Goal: Task Accomplishment & Management: Manage account settings

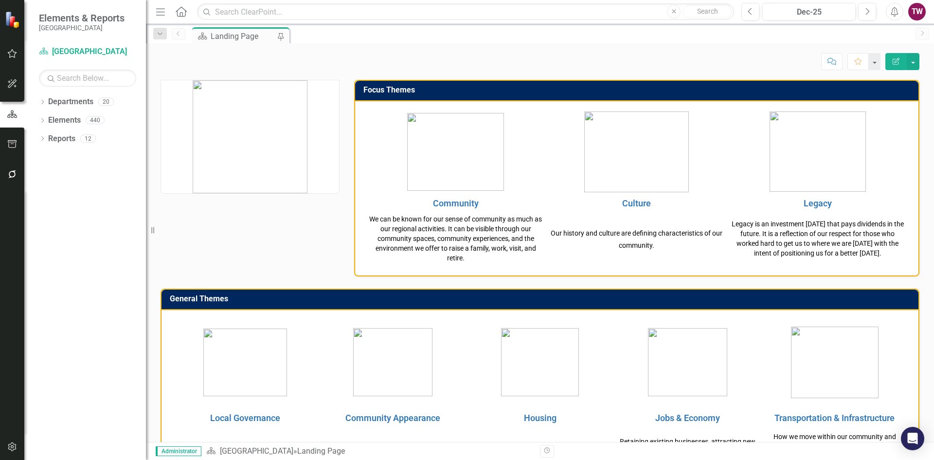
click at [39, 100] on icon "Dropdown" at bounding box center [42, 102] width 7 height 5
click at [45, 121] on icon "Dropdown" at bounding box center [47, 120] width 7 height 6
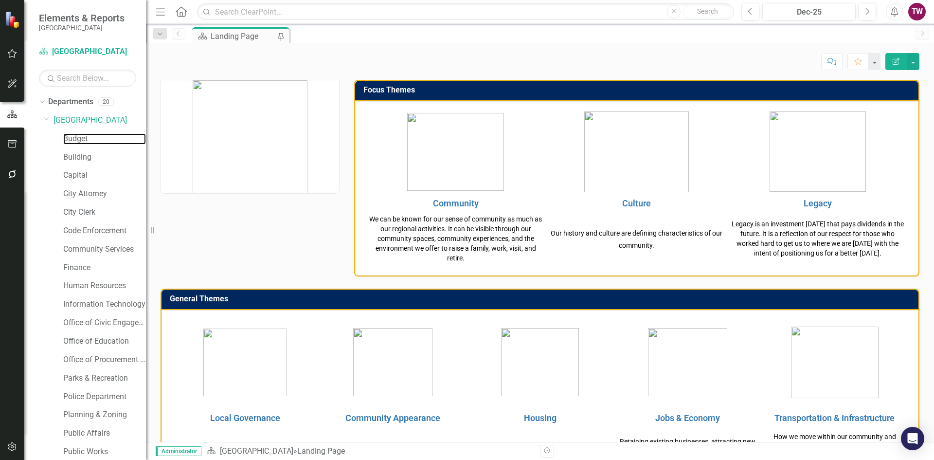
click at [78, 140] on link "Budget" at bounding box center [104, 138] width 83 height 11
click at [74, 141] on link "Budget" at bounding box center [104, 138] width 83 height 11
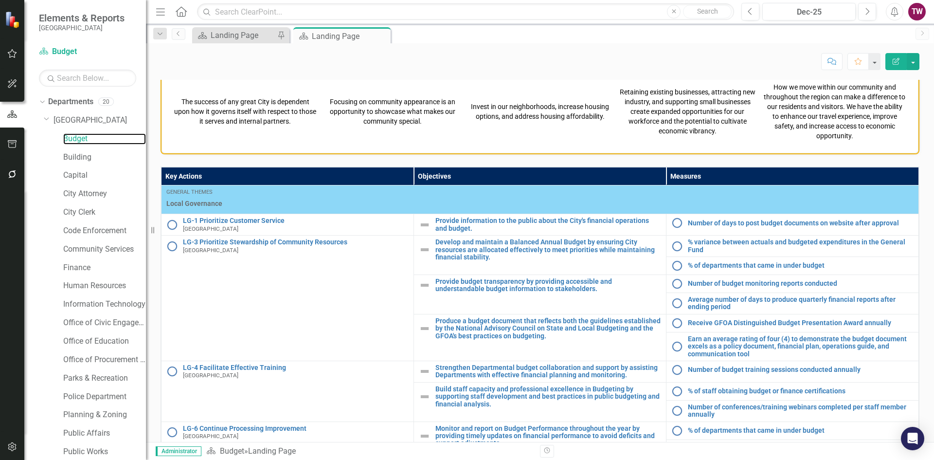
scroll to position [381, 0]
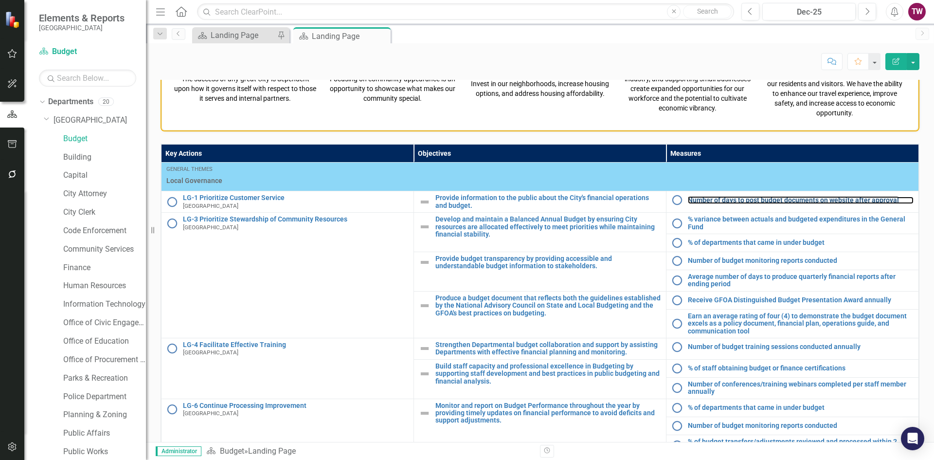
click at [765, 202] on link "Number of days to post budget documents on website after approval" at bounding box center [801, 200] width 226 height 7
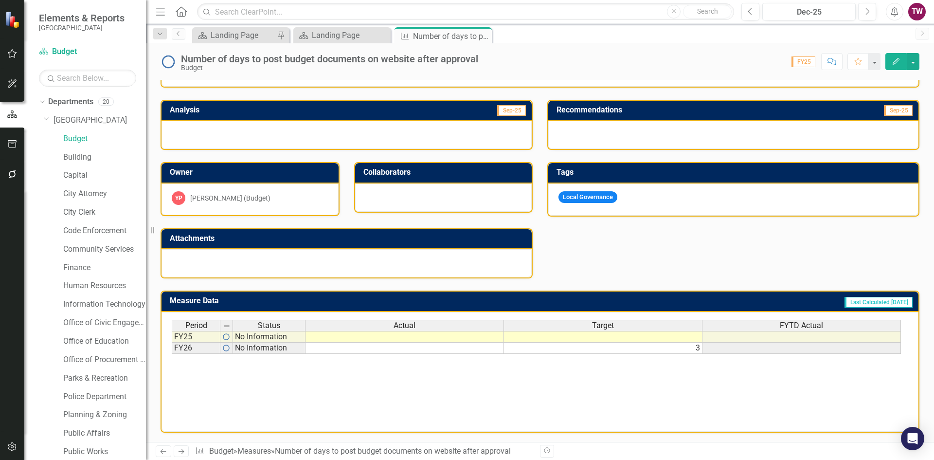
scroll to position [179, 0]
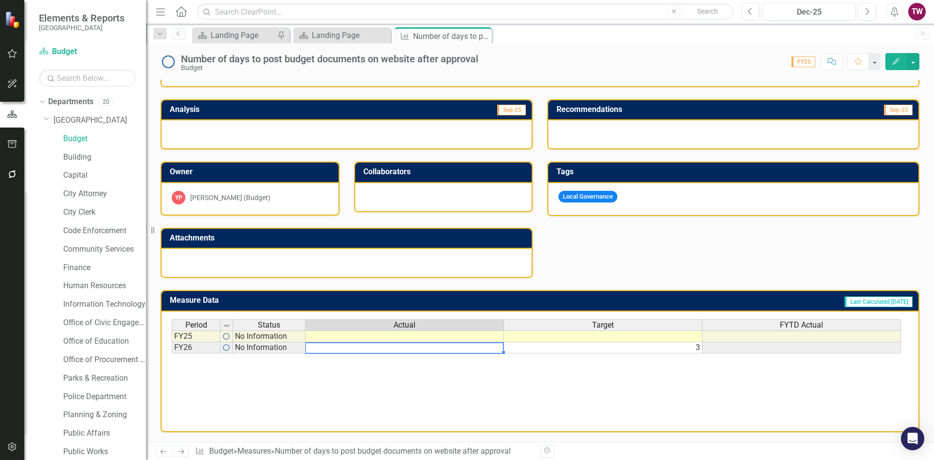
click at [476, 349] on td at bounding box center [405, 347] width 199 height 11
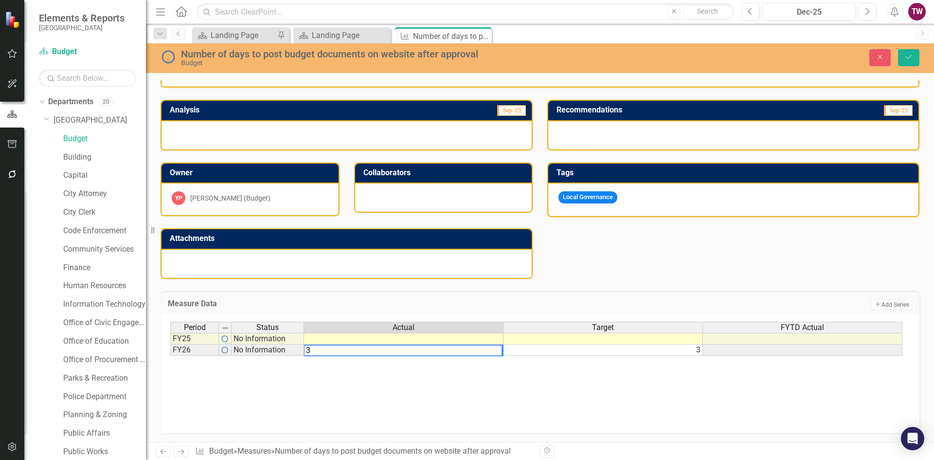
type textarea "3"
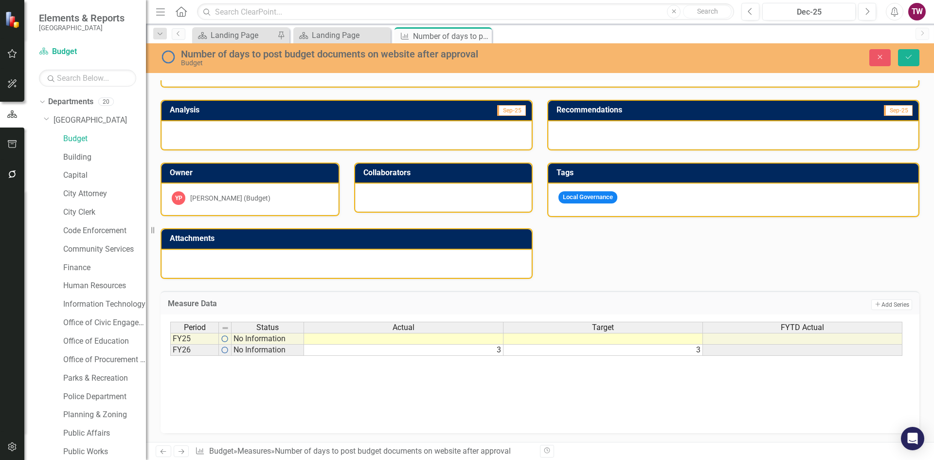
click at [514, 398] on div "Period Status Actual Target FYTD Actual FY25 No Information FY26 No Information…" at bounding box center [540, 370] width 740 height 97
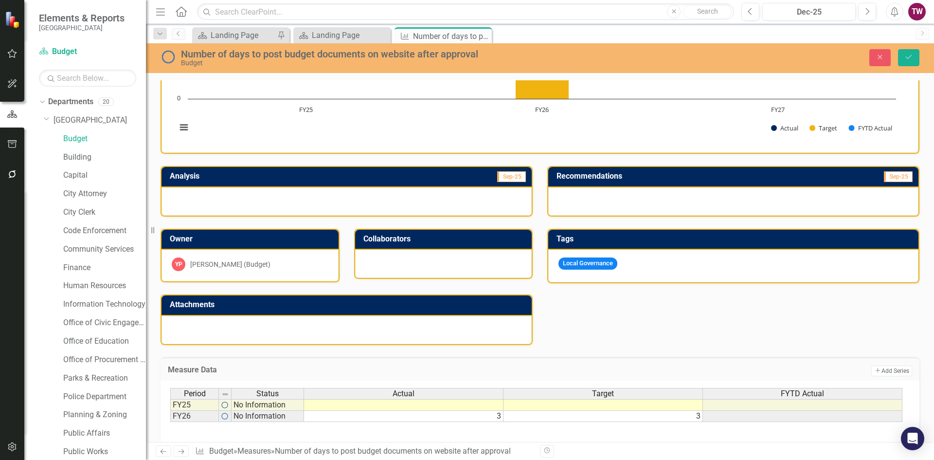
scroll to position [0, 0]
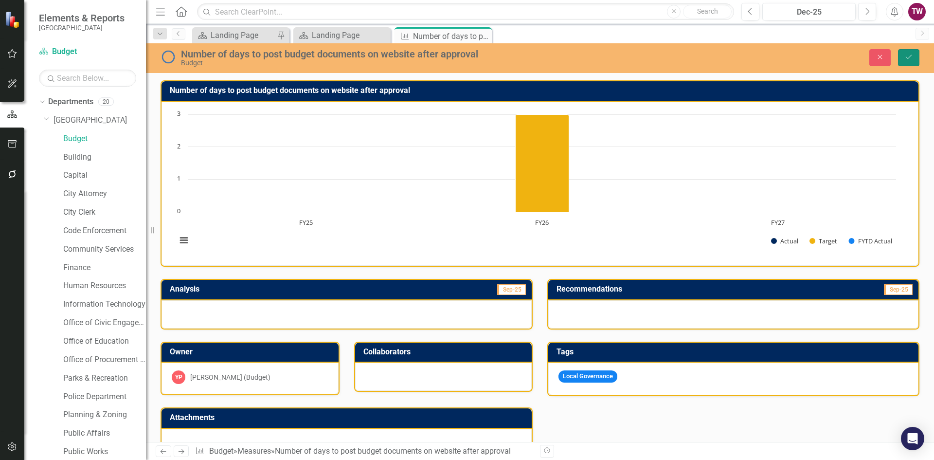
click at [908, 55] on icon "Save" at bounding box center [909, 57] width 9 height 7
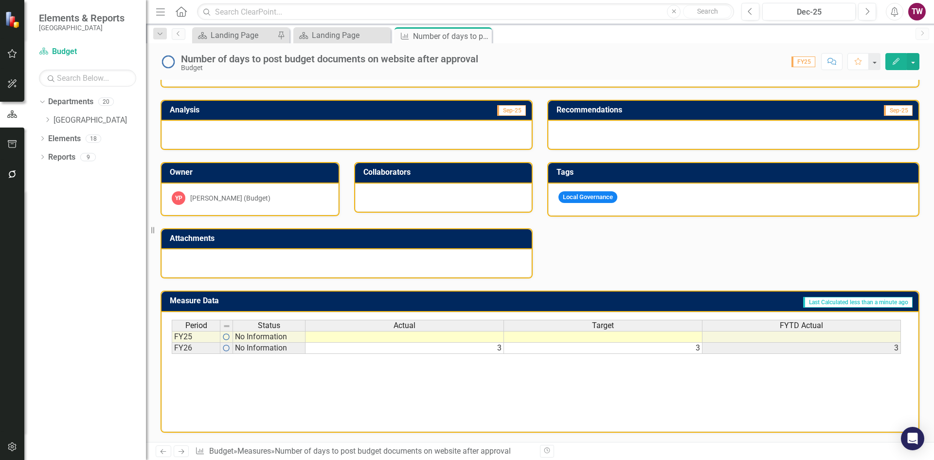
scroll to position [179, 0]
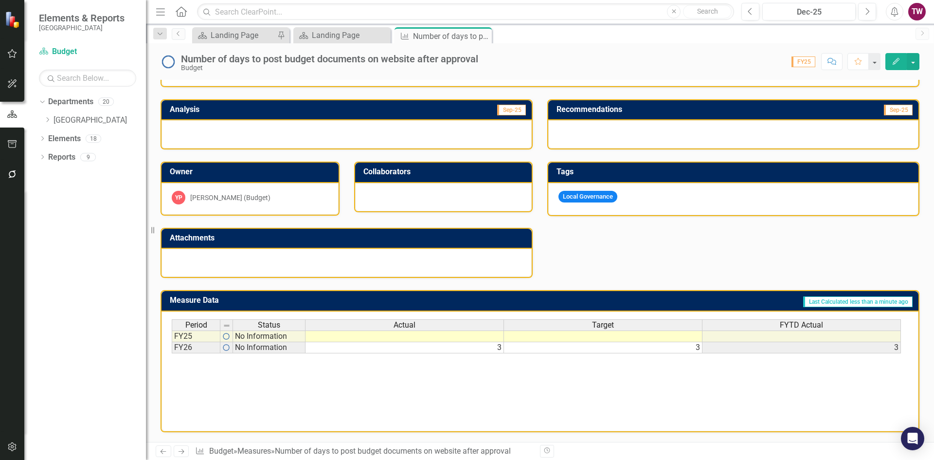
click at [234, 139] on div at bounding box center [347, 134] width 370 height 28
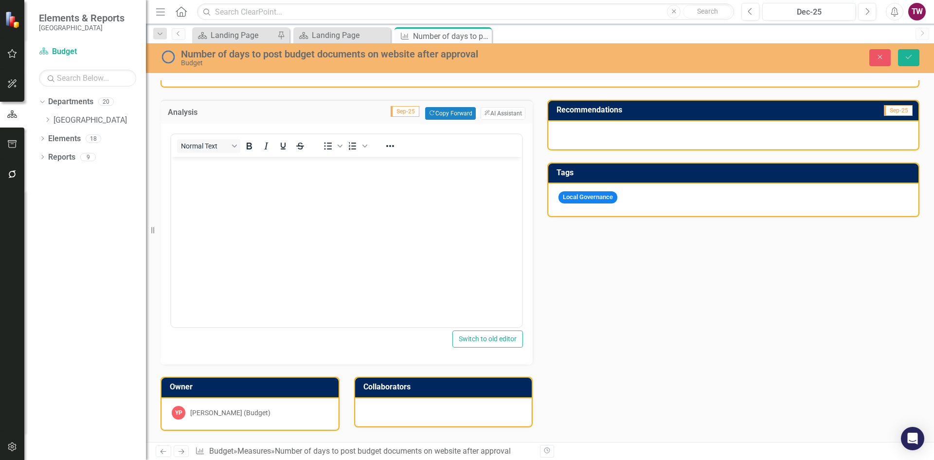
click at [240, 140] on button "Normal Text" at bounding box center [208, 146] width 63 height 14
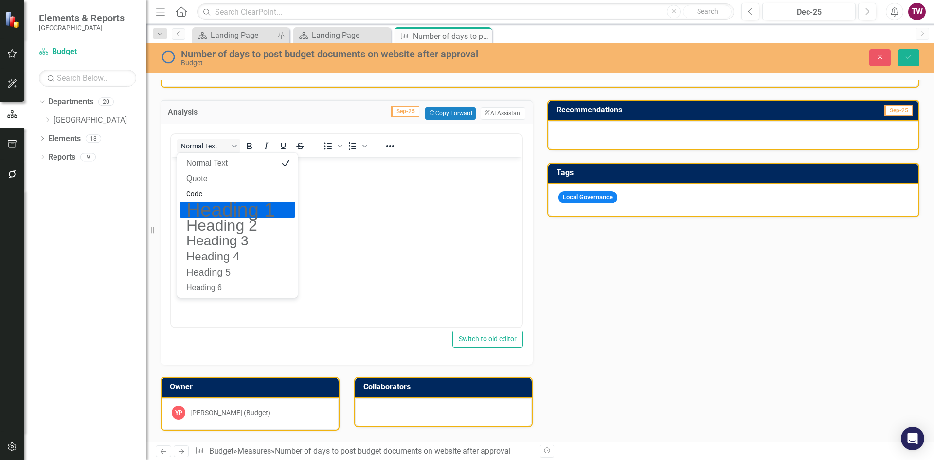
click at [452, 242] on body "Rich Text Area. Press ALT-0 for help." at bounding box center [346, 230] width 351 height 146
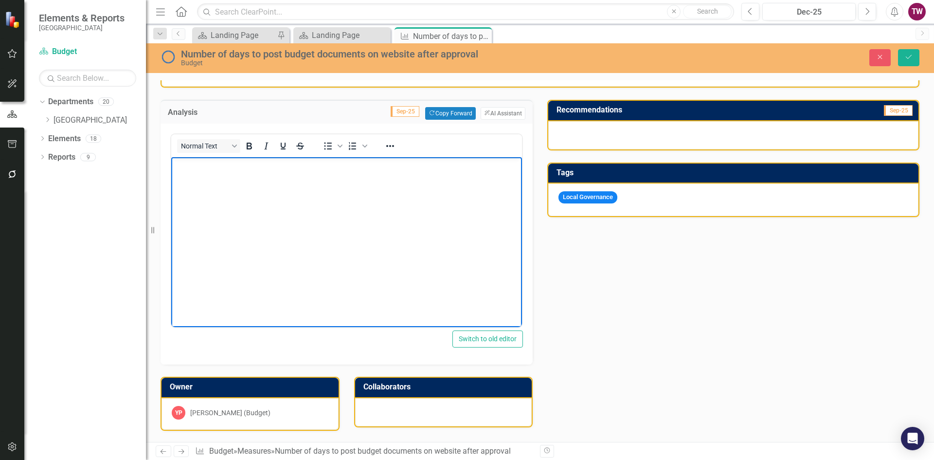
click at [226, 175] on body "Rich Text Area. Press ALT-0 for help." at bounding box center [346, 230] width 351 height 146
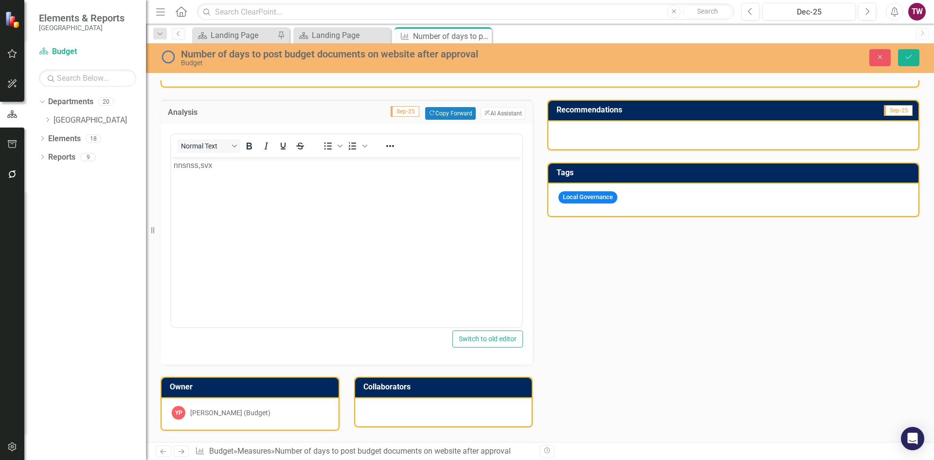
click at [497, 112] on button "ClearPoint AI AI Assistant" at bounding box center [503, 113] width 45 height 13
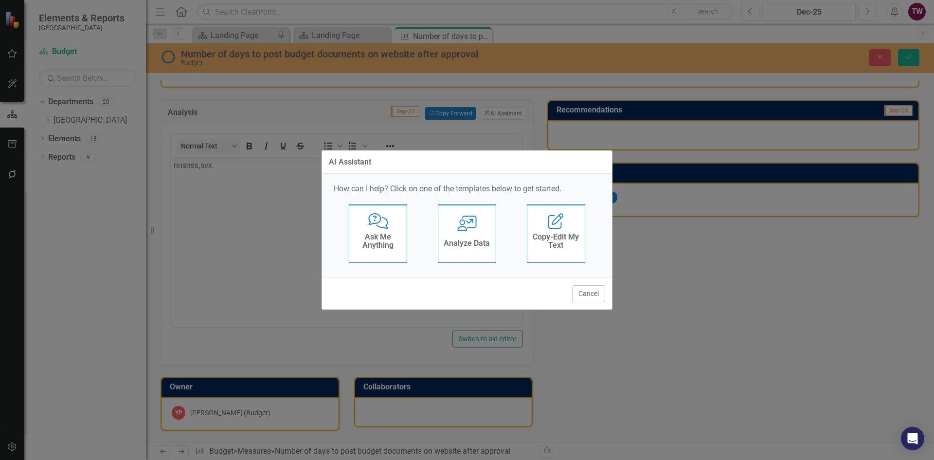
click at [475, 231] on div "User with Chart Analyze Data" at bounding box center [467, 233] width 58 height 58
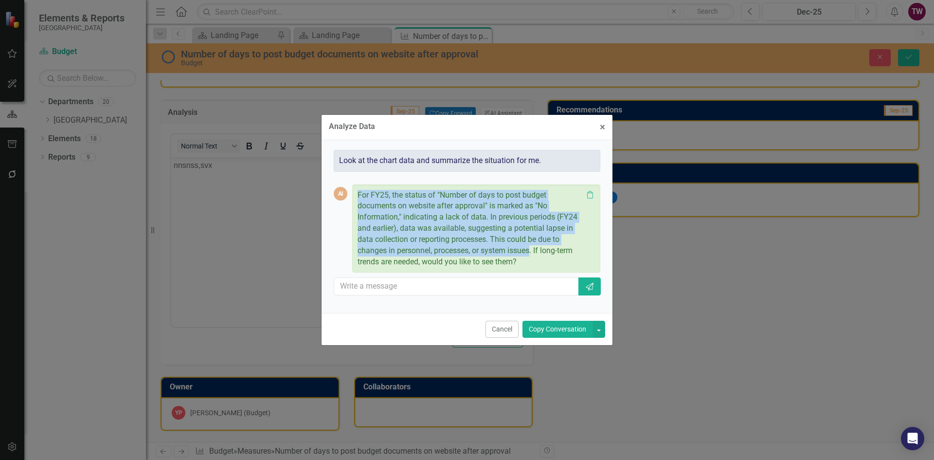
drag, startPoint x: 533, startPoint y: 249, endPoint x: 352, endPoint y: 193, distance: 189.4
click at [352, 193] on div "For FY25, the status of "Number of days to post budget documents on website aft…" at bounding box center [476, 228] width 248 height 89
copy p "For FY25, the status of "Number of days to post budget documents on website aft…"
click at [551, 329] on button "Copy Conversation" at bounding box center [558, 329] width 70 height 17
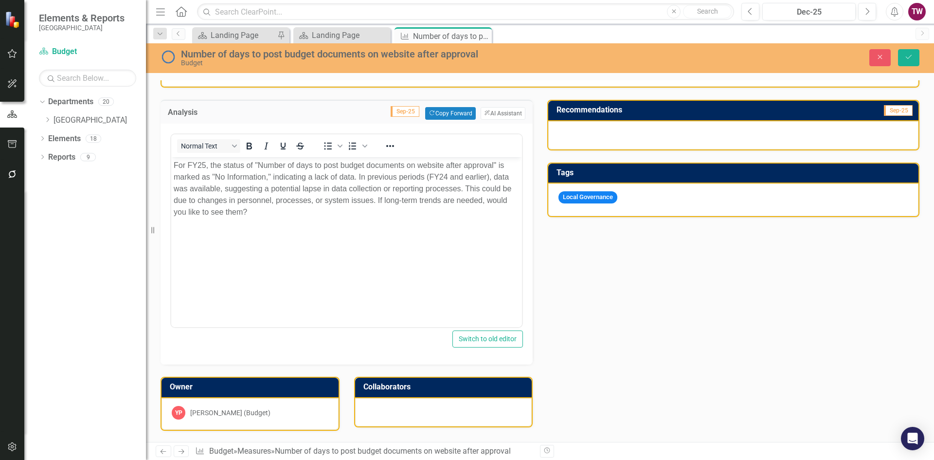
click at [291, 218] on body "For FY25, the status of "Number of days to post budget documents on website aft…" at bounding box center [346, 230] width 351 height 146
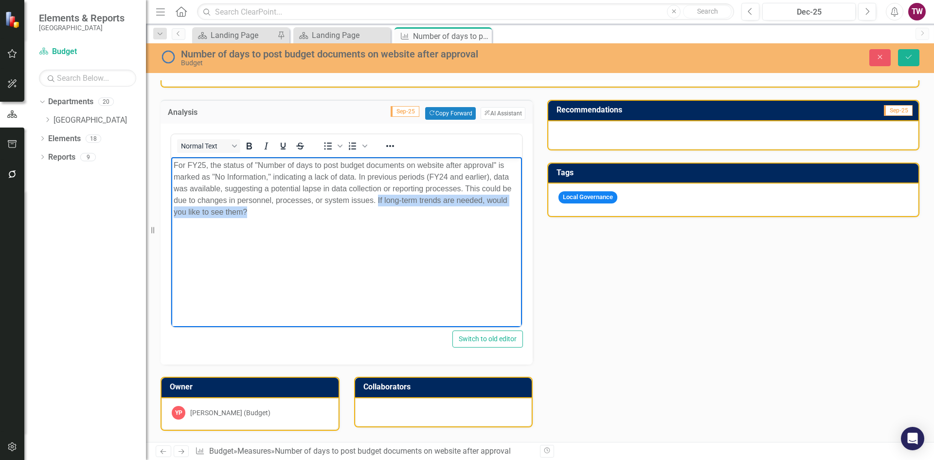
drag, startPoint x: 279, startPoint y: 210, endPoint x: 378, endPoint y: 202, distance: 99.1
click at [378, 202] on p "For FY25, the status of "Number of days to post budget documents on website aft…" at bounding box center [347, 189] width 346 height 58
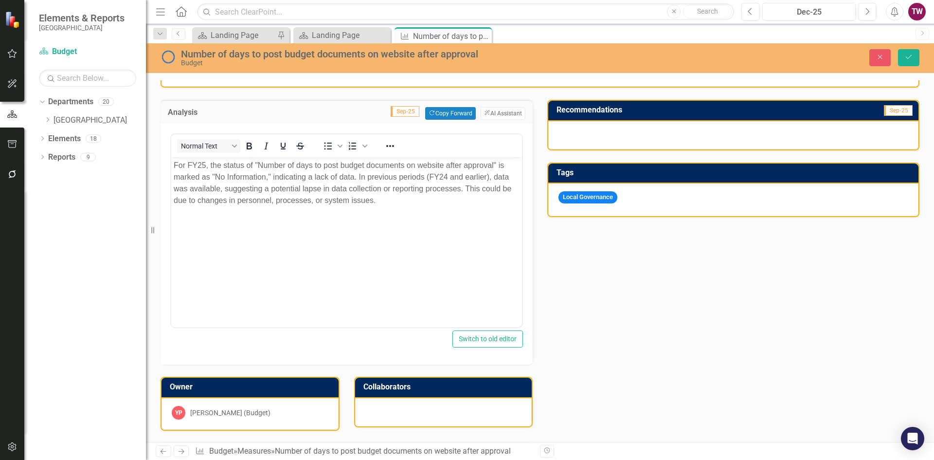
click at [909, 55] on icon "Save" at bounding box center [909, 57] width 9 height 7
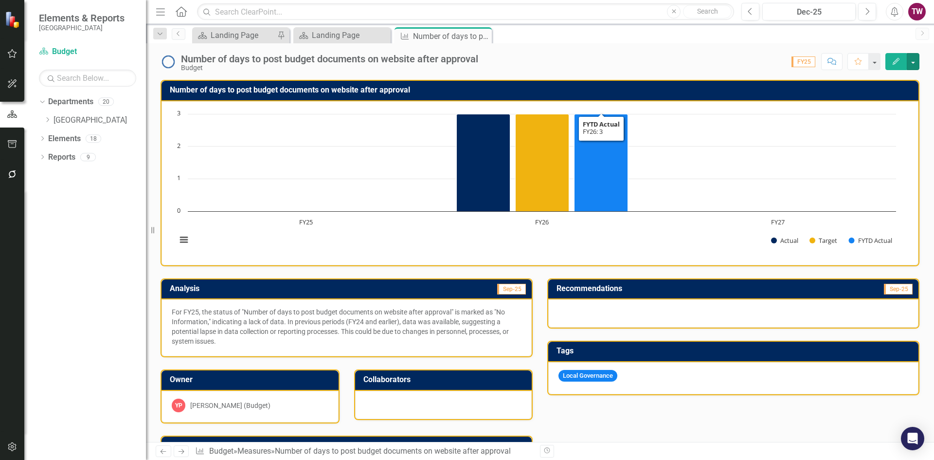
click at [917, 61] on button "button" at bounding box center [913, 61] width 13 height 17
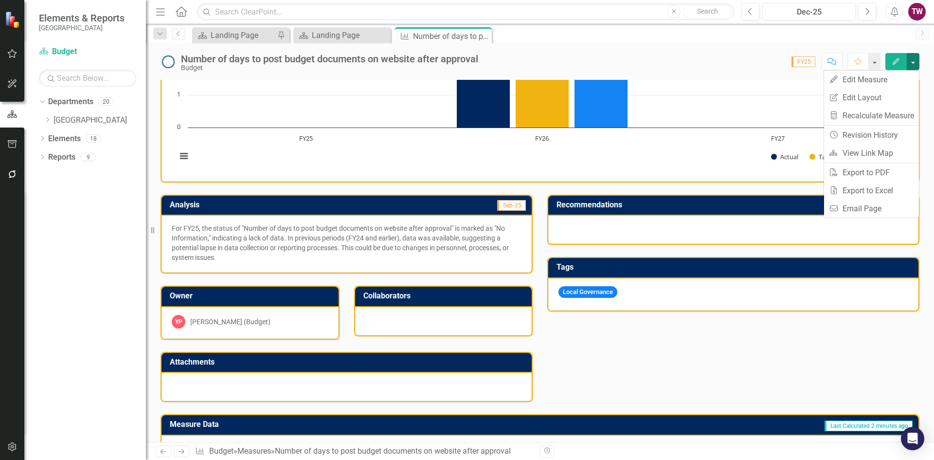
scroll to position [208, 0]
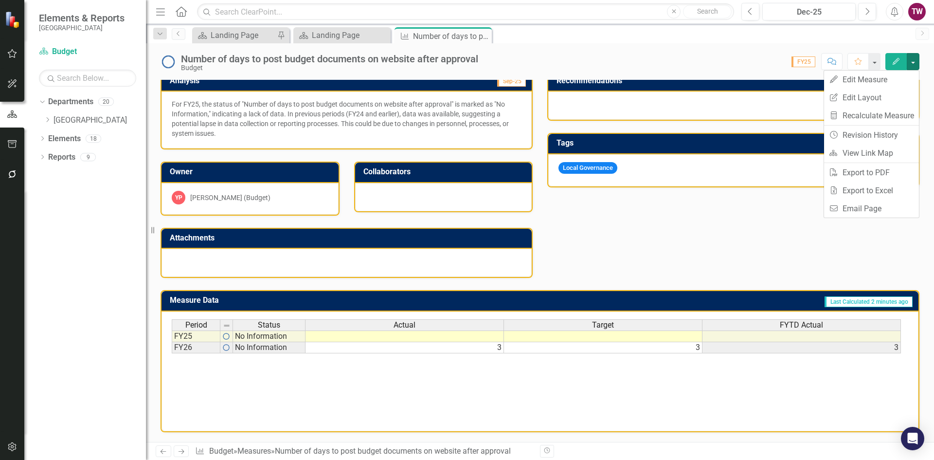
click at [277, 254] on div at bounding box center [347, 263] width 370 height 28
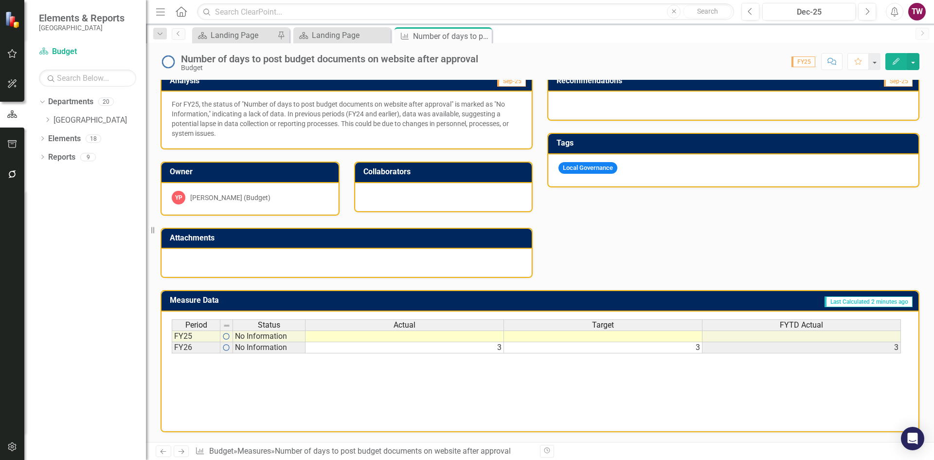
click at [497, 351] on td "3" at bounding box center [405, 347] width 199 height 11
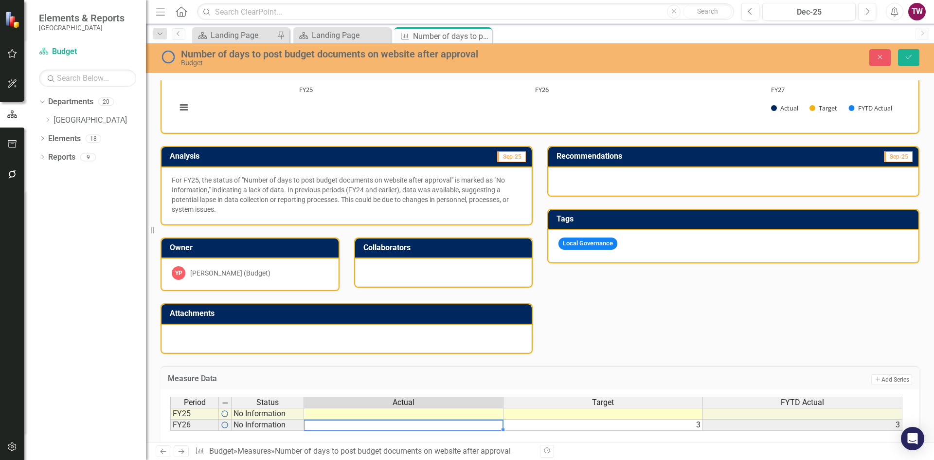
scroll to position [13, 0]
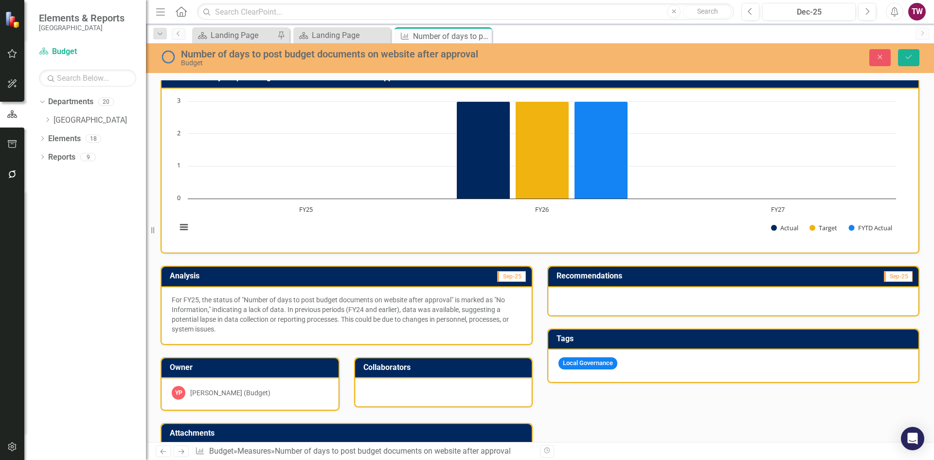
click at [472, 325] on p "For FY25, the status of "Number of days to post budget documents on website aft…" at bounding box center [347, 314] width 350 height 39
click at [909, 59] on icon "Save" at bounding box center [909, 57] width 9 height 7
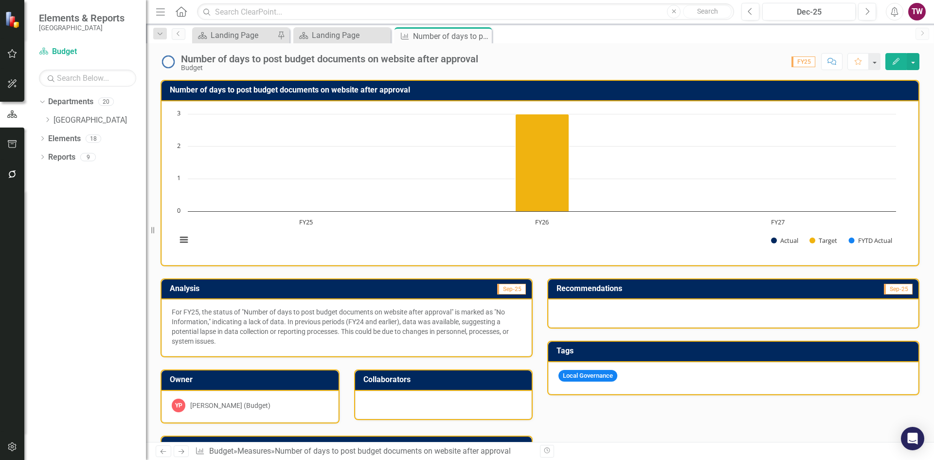
click at [451, 332] on p "For FY25, the status of "Number of days to post budget documents on website aft…" at bounding box center [347, 326] width 350 height 39
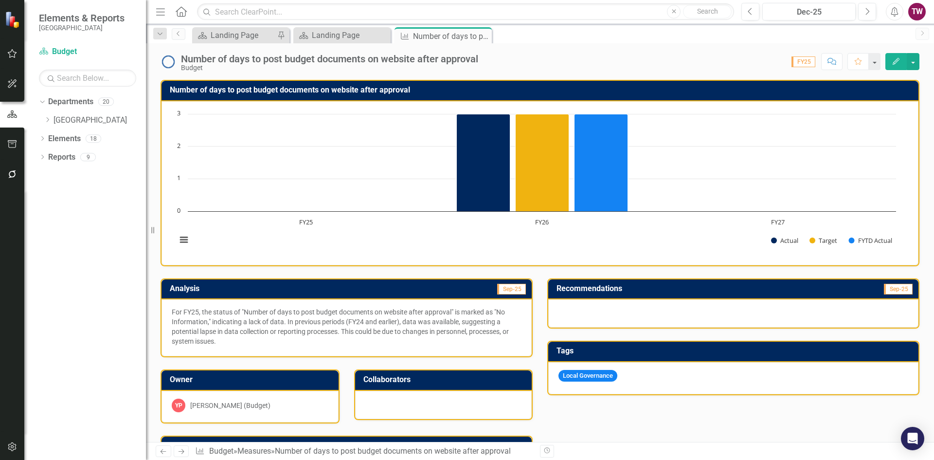
click at [239, 339] on p "For FY25, the status of "Number of days to post budget documents on website aft…" at bounding box center [347, 326] width 350 height 39
click at [229, 341] on p "For FY25, the status of "Number of days to post budget documents on website aft…" at bounding box center [347, 326] width 350 height 39
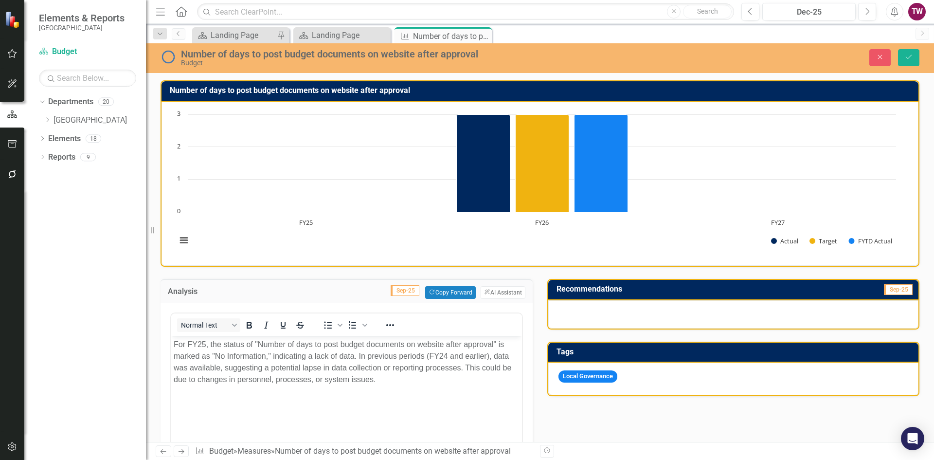
scroll to position [0, 0]
drag, startPoint x: 364, startPoint y: 370, endPoint x: 151, endPoint y: 323, distance: 217.9
click at [171, 336] on html "For FY25, the status of "Number of days to post budget documents on website aft…" at bounding box center [346, 409] width 351 height 146
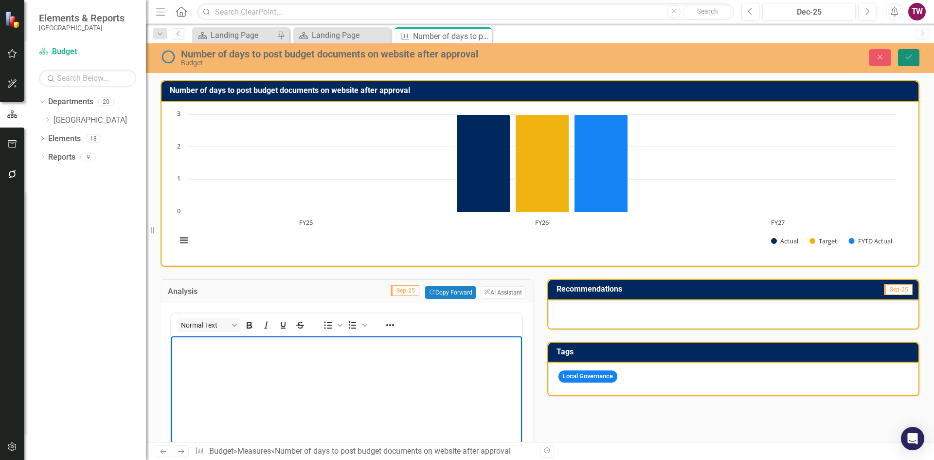
click at [904, 56] on button "Save" at bounding box center [908, 57] width 21 height 17
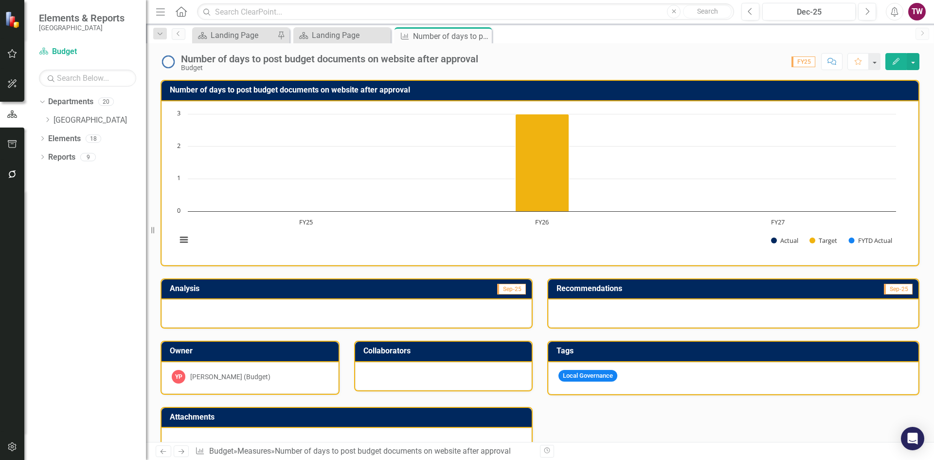
click at [52, 122] on div "Dropdown" at bounding box center [49, 120] width 10 height 8
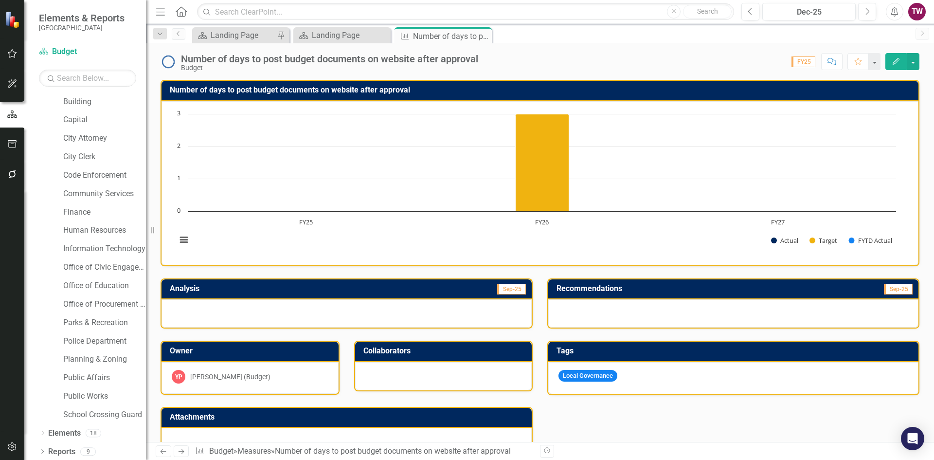
scroll to position [57, 0]
click at [98, 373] on link "Public Affairs" at bounding box center [104, 375] width 83 height 11
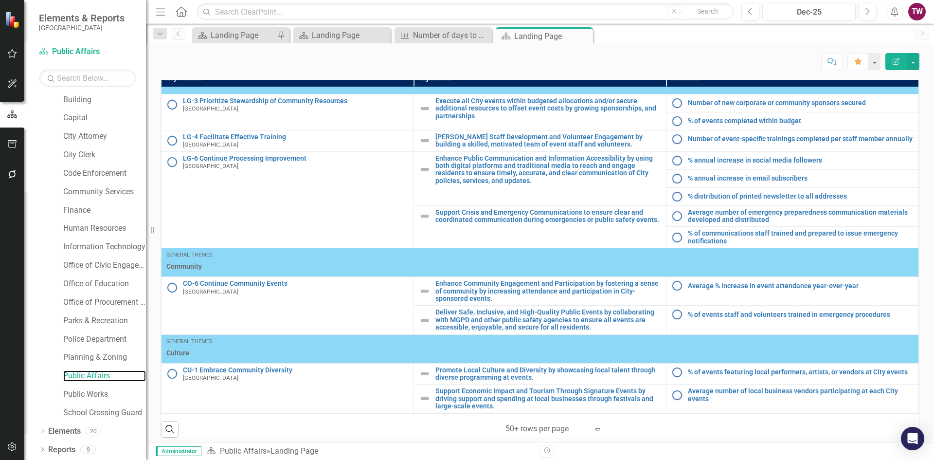
scroll to position [500, 0]
